Goal: Task Accomplishment & Management: Complete application form

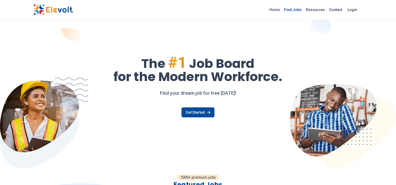
click at [302, 8] on link "Find Jobs" at bounding box center [293, 10] width 22 height 8
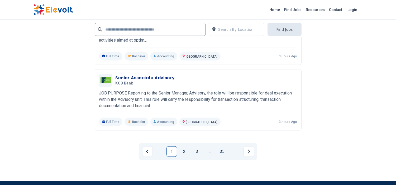
scroll to position [1161, 0]
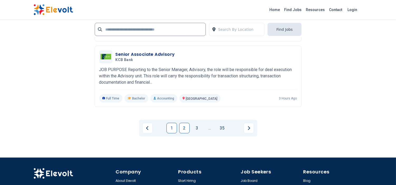
click at [184, 134] on link "2" at bounding box center [184, 128] width 11 height 11
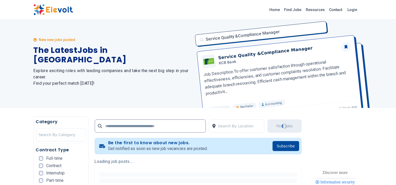
scroll to position [0, 0]
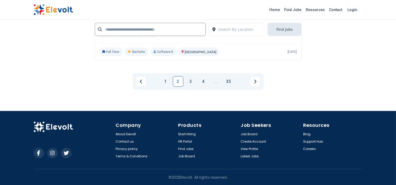
scroll to position [1218, 0]
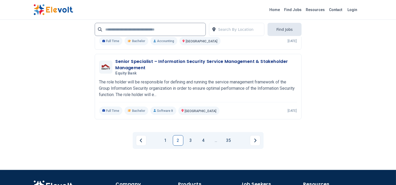
scroll to position [1148, 0]
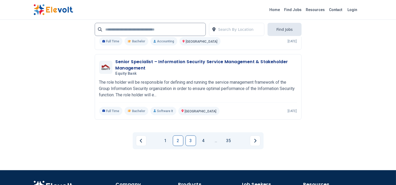
click at [191, 146] on link "3" at bounding box center [190, 141] width 11 height 11
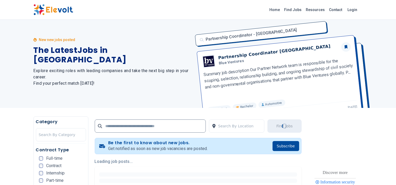
scroll to position [0, 0]
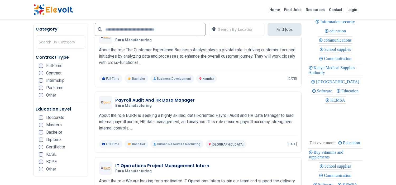
scroll to position [856, 0]
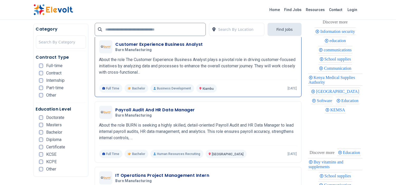
click at [159, 48] on h3 "Customer Experience Business Analyst" at bounding box center [159, 44] width 87 height 6
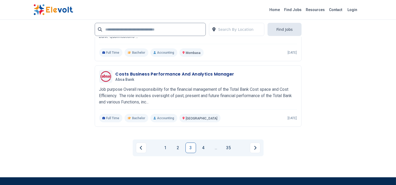
scroll to position [1126, 0]
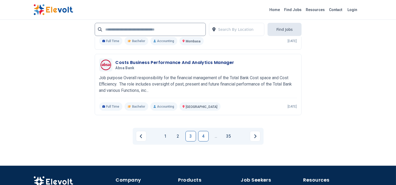
click at [201, 140] on link "4" at bounding box center [203, 136] width 11 height 11
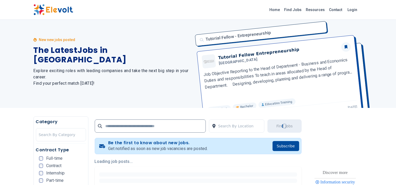
scroll to position [0, 0]
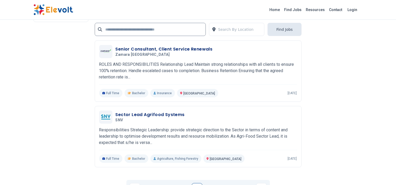
scroll to position [1126, 0]
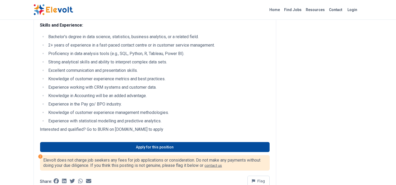
scroll to position [422, 0]
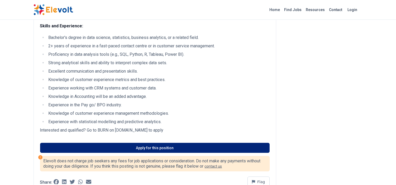
click at [167, 146] on link "Apply for this position" at bounding box center [155, 148] width 230 height 10
